Goal: Check status: Check status

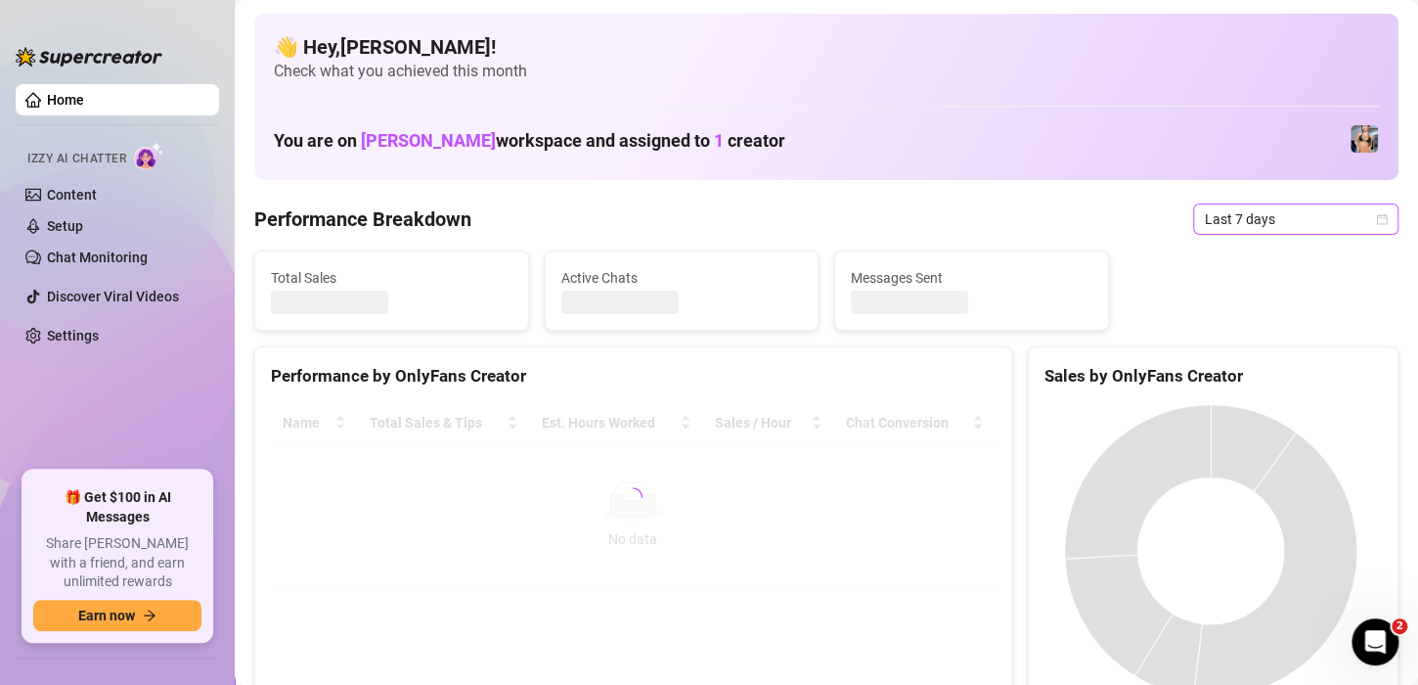
click at [1376, 224] on icon "calendar" at bounding box center [1382, 219] width 12 height 12
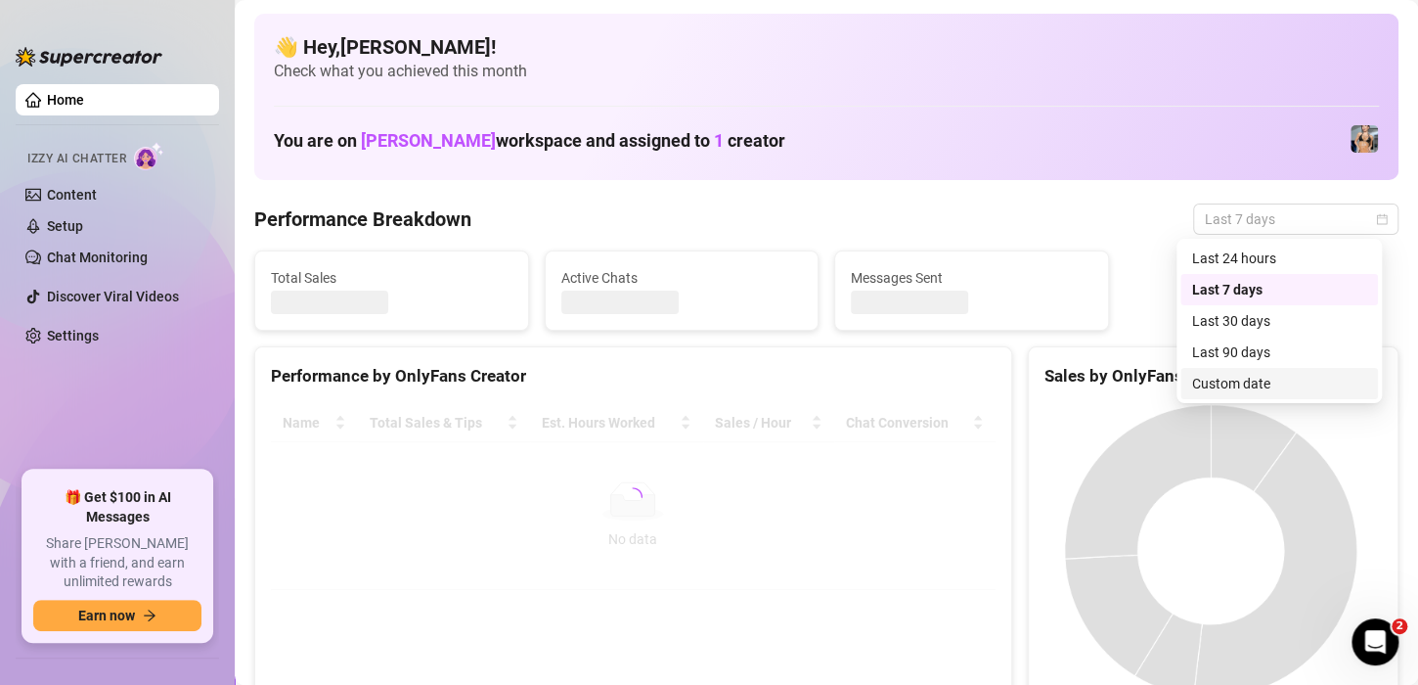
click at [1252, 382] on div "Custom date" at bounding box center [1279, 384] width 174 height 22
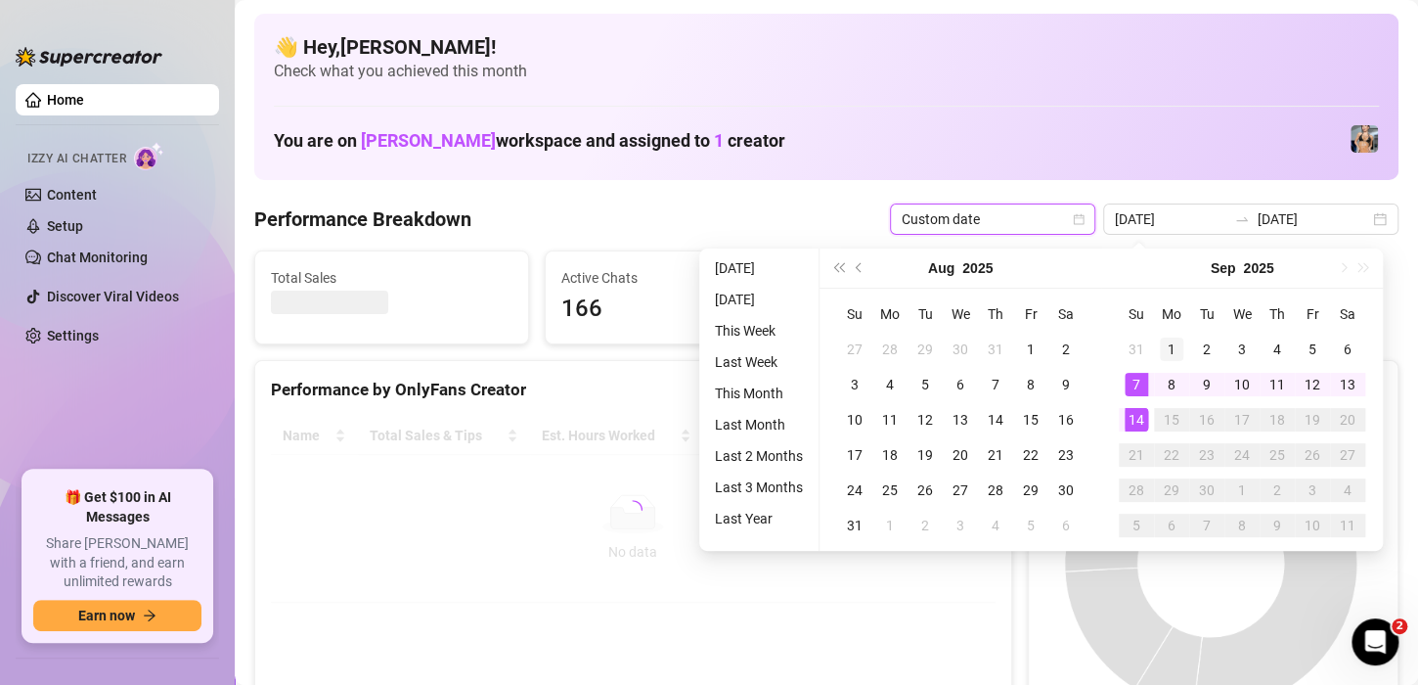
click at [1172, 343] on div "1" at bounding box center [1171, 348] width 23 height 23
click at [1133, 417] on div "14" at bounding box center [1136, 419] width 23 height 23
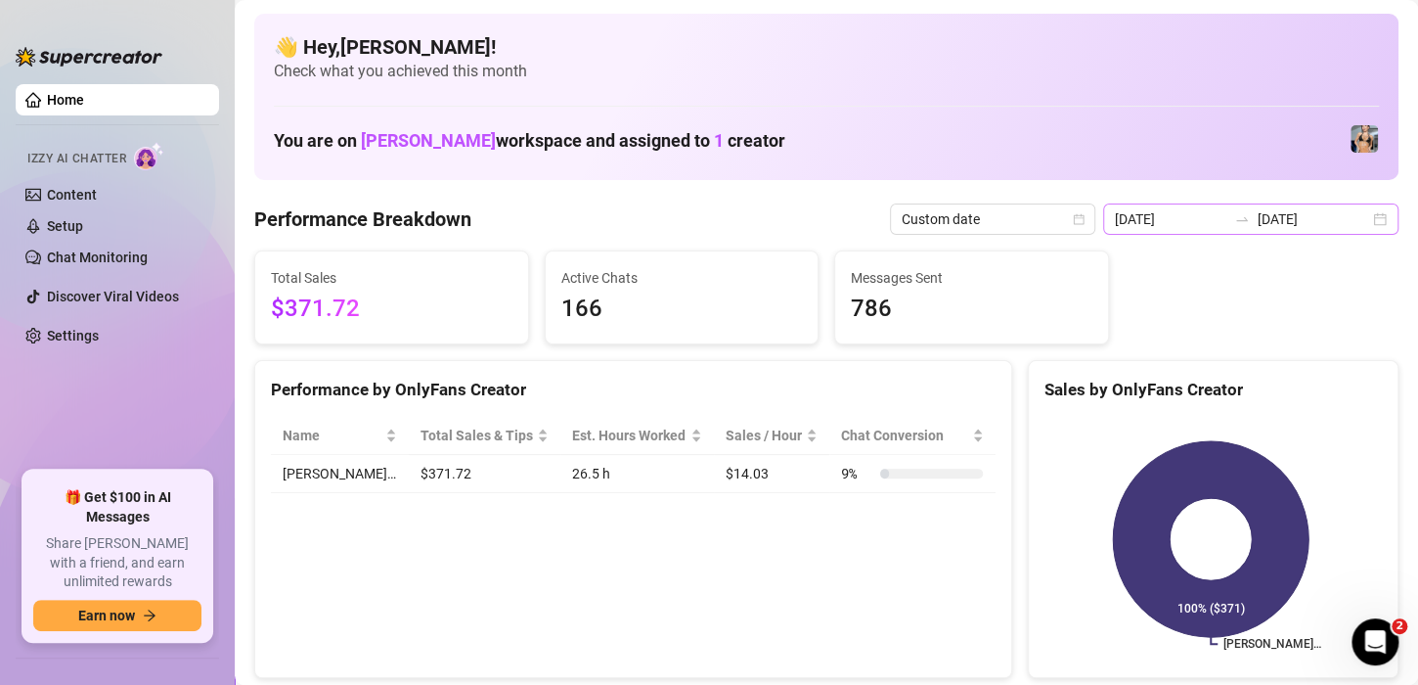
click at [1369, 221] on div "[DATE] [DATE]" at bounding box center [1250, 218] width 295 height 31
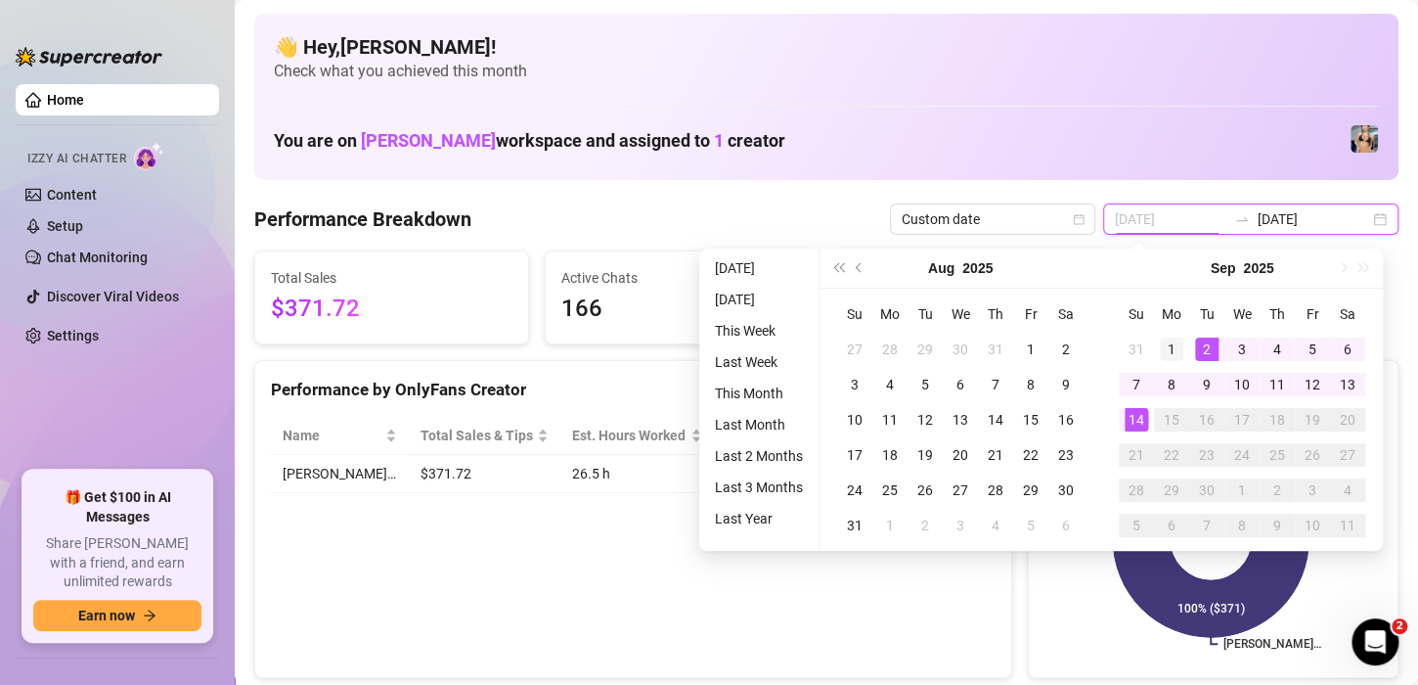
type input "[DATE]"
click at [1173, 358] on div "1" at bounding box center [1171, 348] width 23 height 23
type input "[DATE]"
click at [1134, 418] on div "14" at bounding box center [1136, 419] width 23 height 23
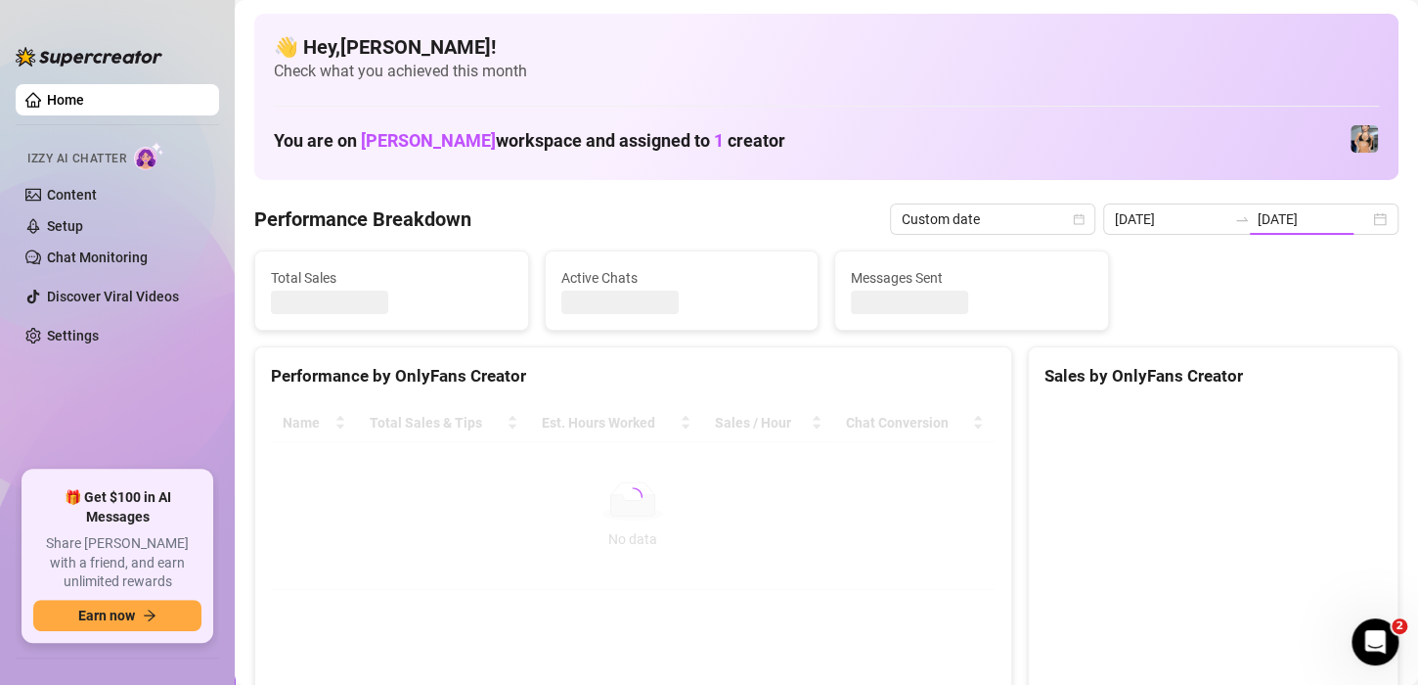
type input "[DATE]"
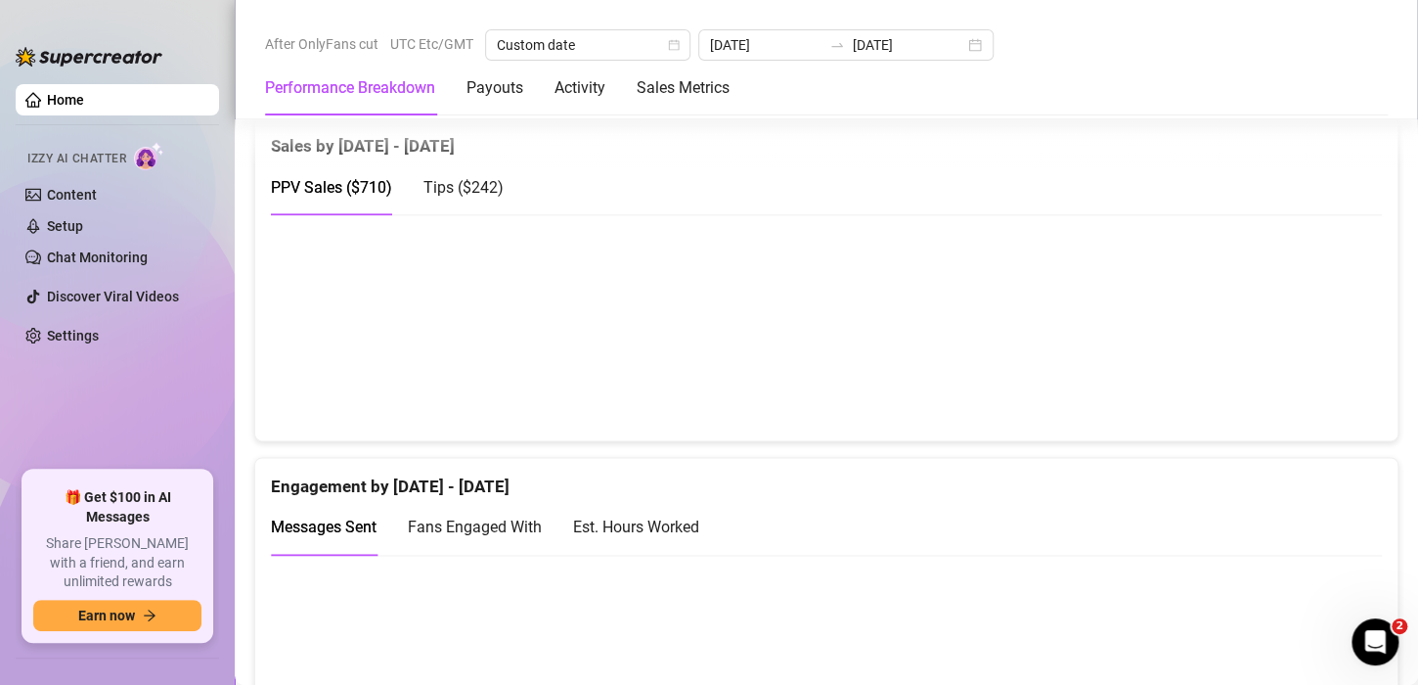
scroll to position [1063, 0]
click at [470, 198] on div "Tips ( $242 )" at bounding box center [463, 186] width 80 height 56
click at [1267, 374] on canvas at bounding box center [818, 326] width 1094 height 196
click at [1261, 378] on canvas at bounding box center [818, 326] width 1094 height 196
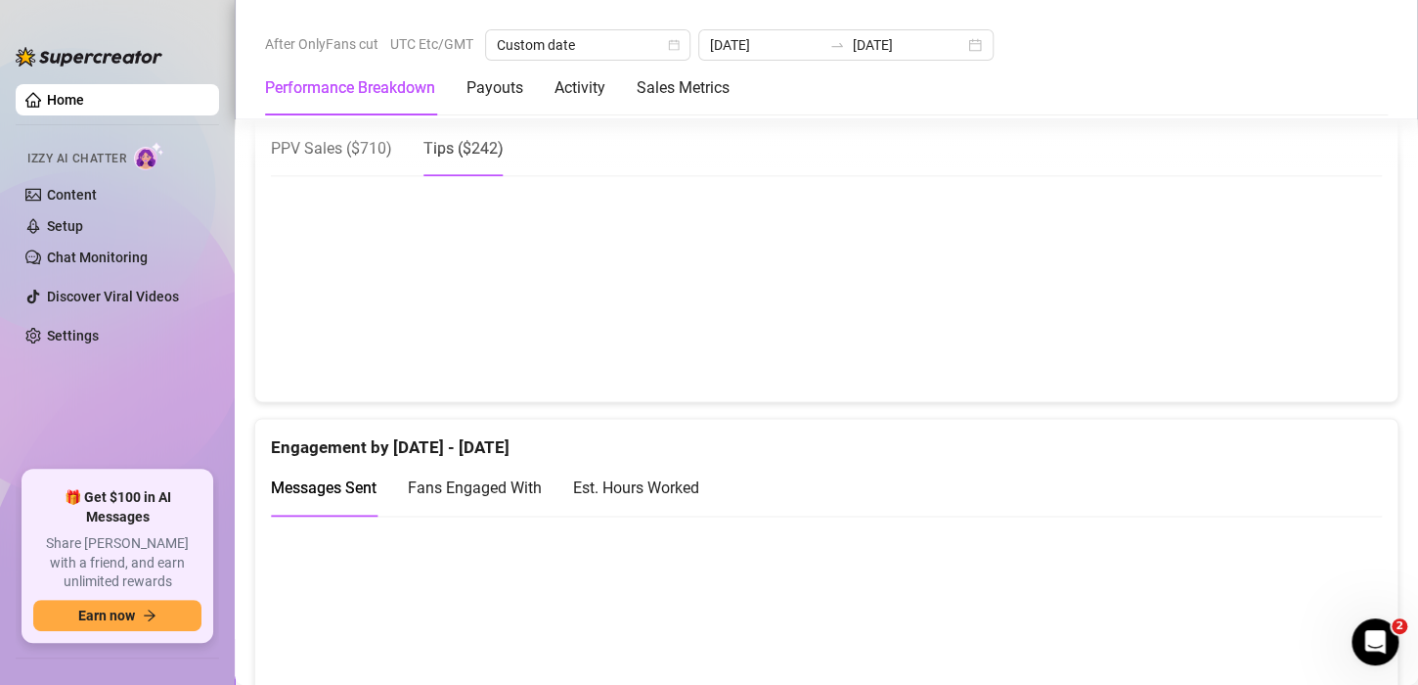
scroll to position [1098, 0]
